Goal: Transaction & Acquisition: Obtain resource

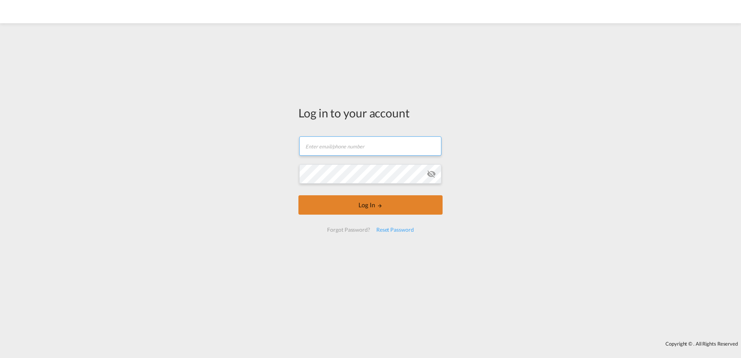
type input "[PERSON_NAME][EMAIL_ADDRESS][PERSON_NAME][DOMAIN_NAME]"
click at [393, 210] on button "Log In" at bounding box center [370, 204] width 144 height 19
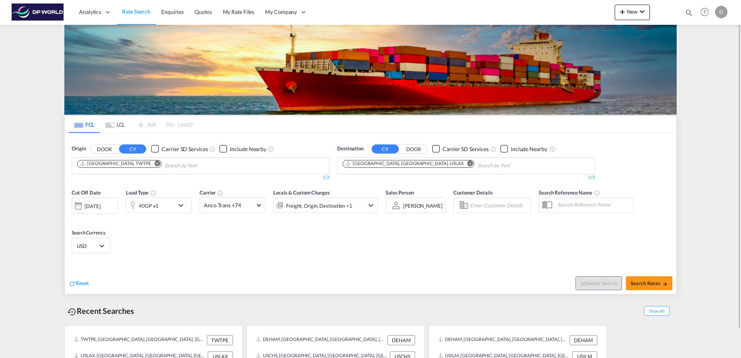
click at [100, 209] on div "[DATE]" at bounding box center [92, 206] width 16 height 7
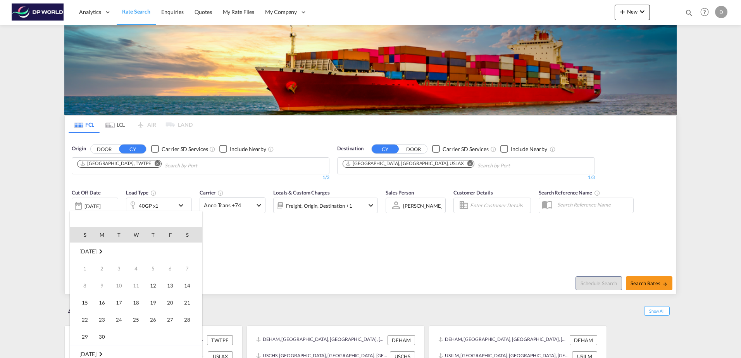
scroll to position [308, 0]
click at [186, 288] on span "13" at bounding box center [186, 285] width 15 height 15
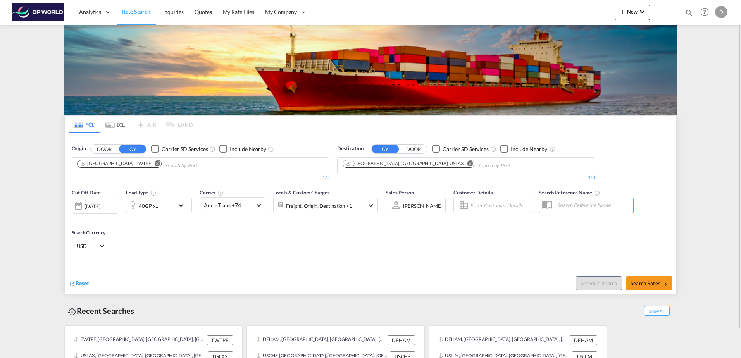
click at [247, 267] on div "Reset" at bounding box center [221, 276] width 304 height 21
click at [242, 206] on span "Anco Trans +74" at bounding box center [229, 205] width 50 height 8
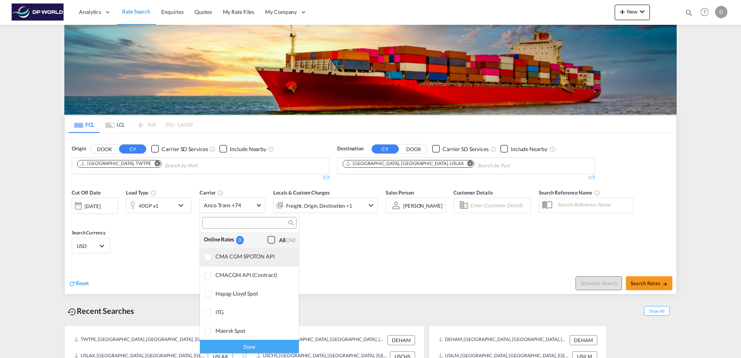
scroll to position [0, 0]
click at [268, 238] on div "Checkbox No Ink" at bounding box center [271, 240] width 8 height 8
click at [254, 346] on div "Done" at bounding box center [249, 346] width 99 height 14
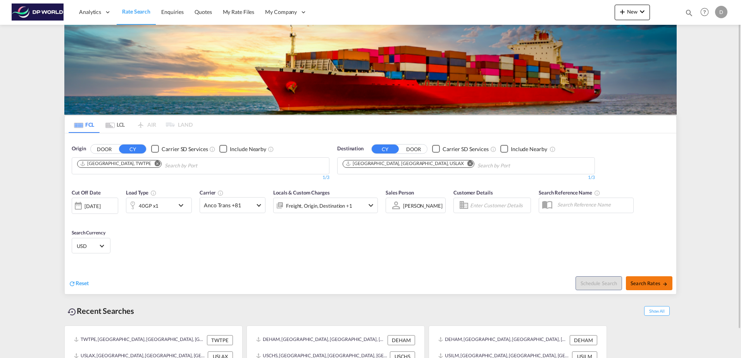
click at [644, 287] on button "Search Rates" at bounding box center [649, 283] width 46 height 14
type input "TWTPE to USLAX / [DATE]"
